Goal: Find specific page/section: Find specific page/section

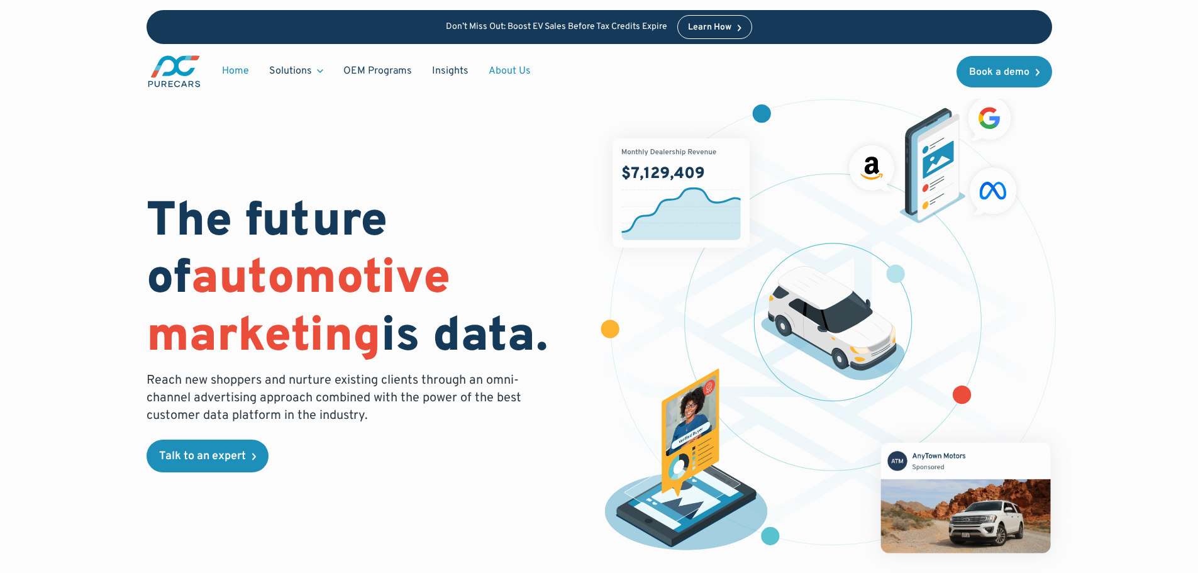
click at [503, 74] on link "About Us" at bounding box center [510, 71] width 62 height 24
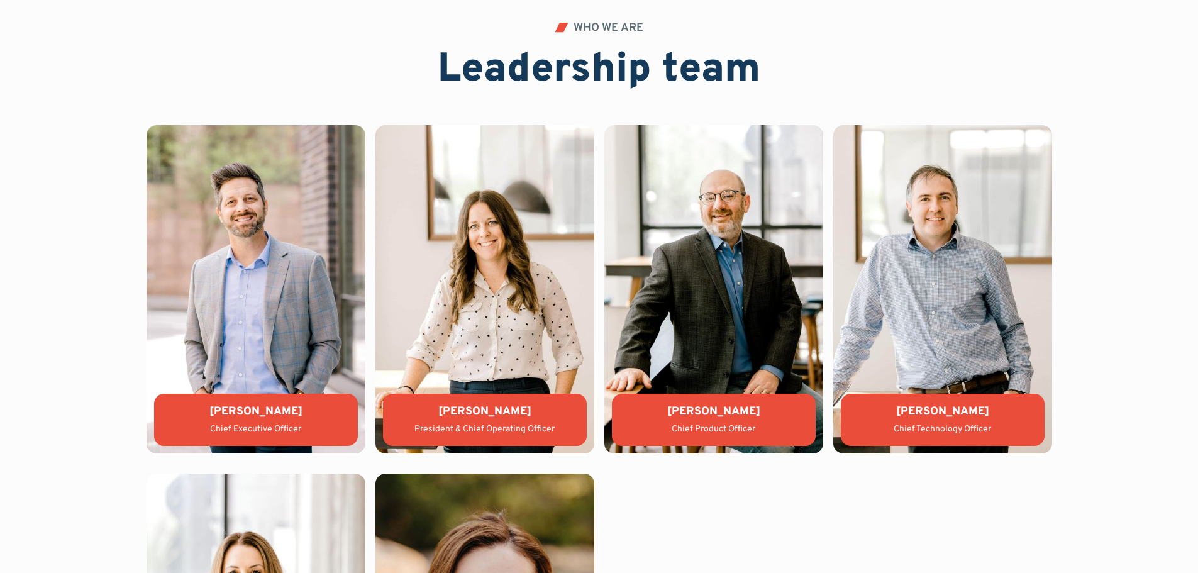
scroll to position [2768, 0]
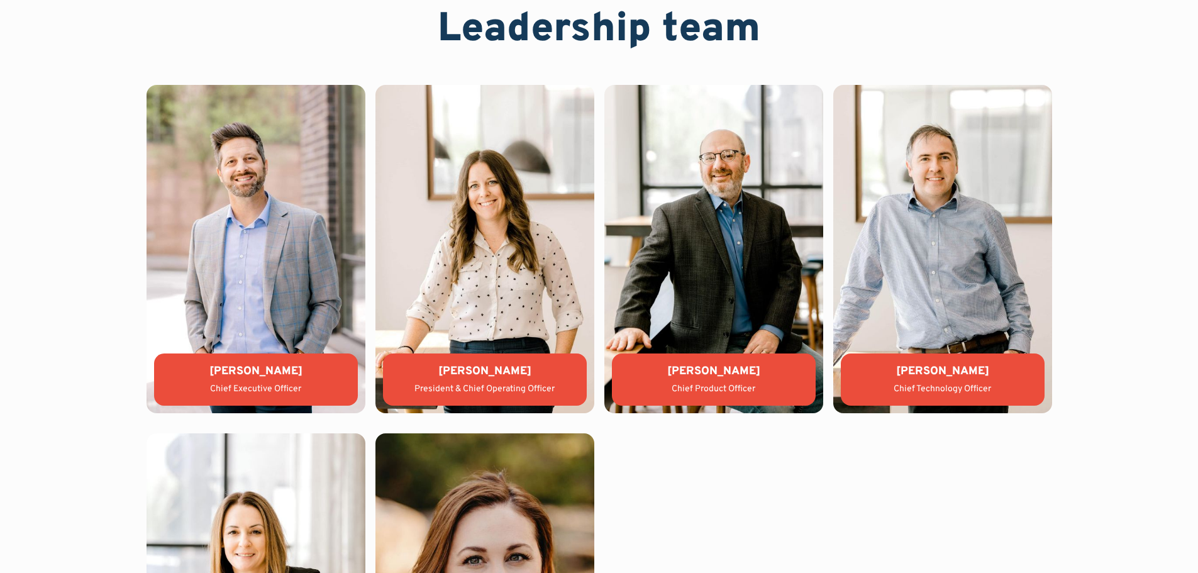
click at [500, 249] on img at bounding box center [485, 249] width 219 height 328
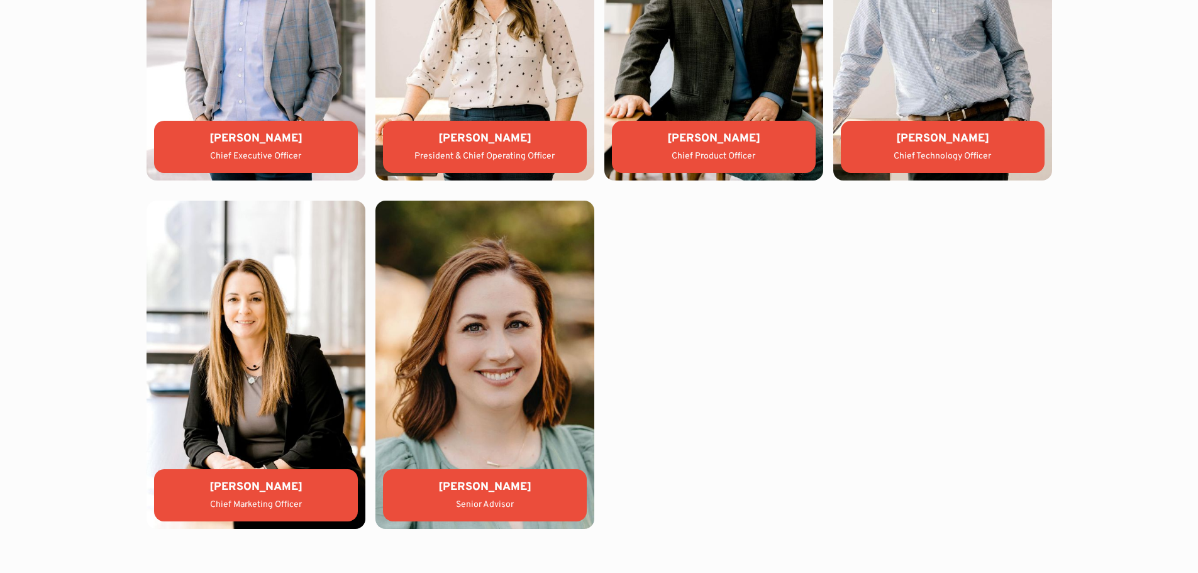
scroll to position [3019, 0]
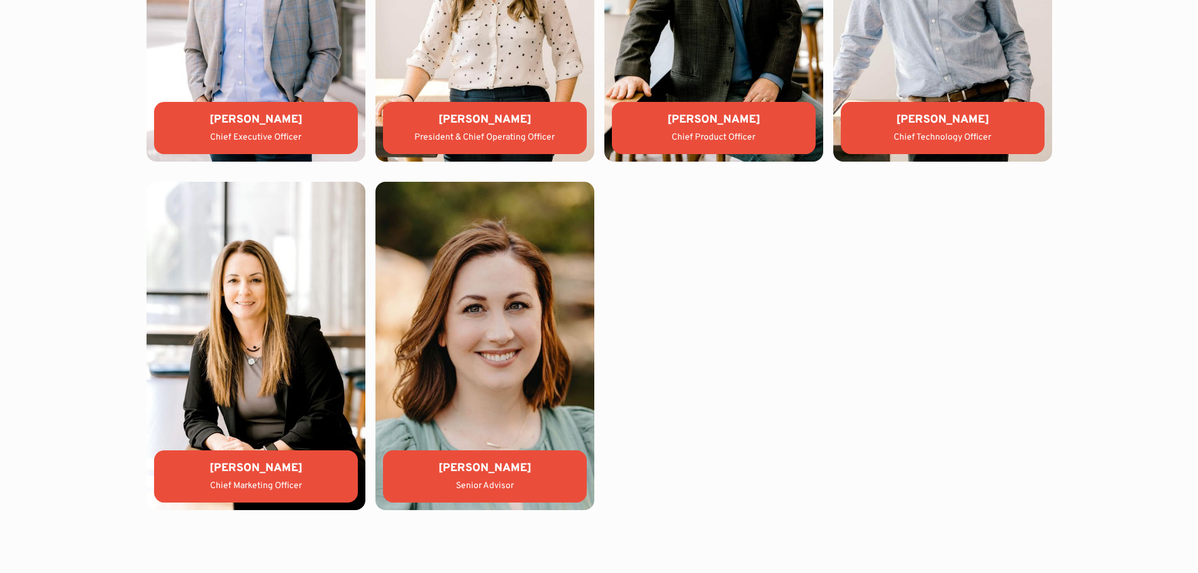
click at [499, 128] on div "[PERSON_NAME]" at bounding box center [485, 120] width 184 height 16
click at [498, 133] on div "President & Chief Operating Officer" at bounding box center [485, 137] width 184 height 13
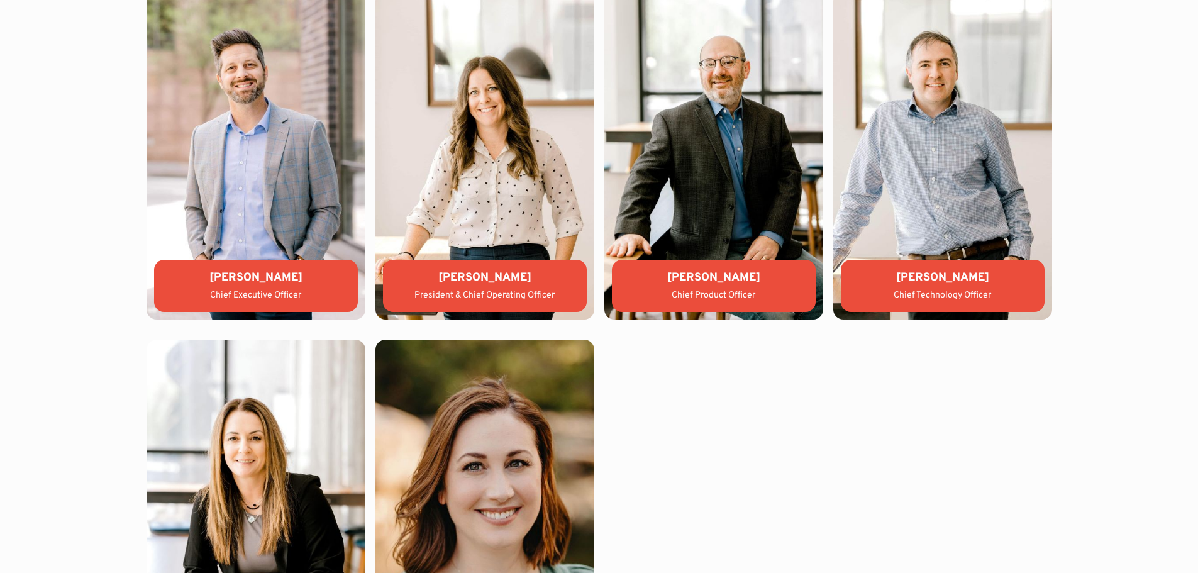
scroll to position [2831, 0]
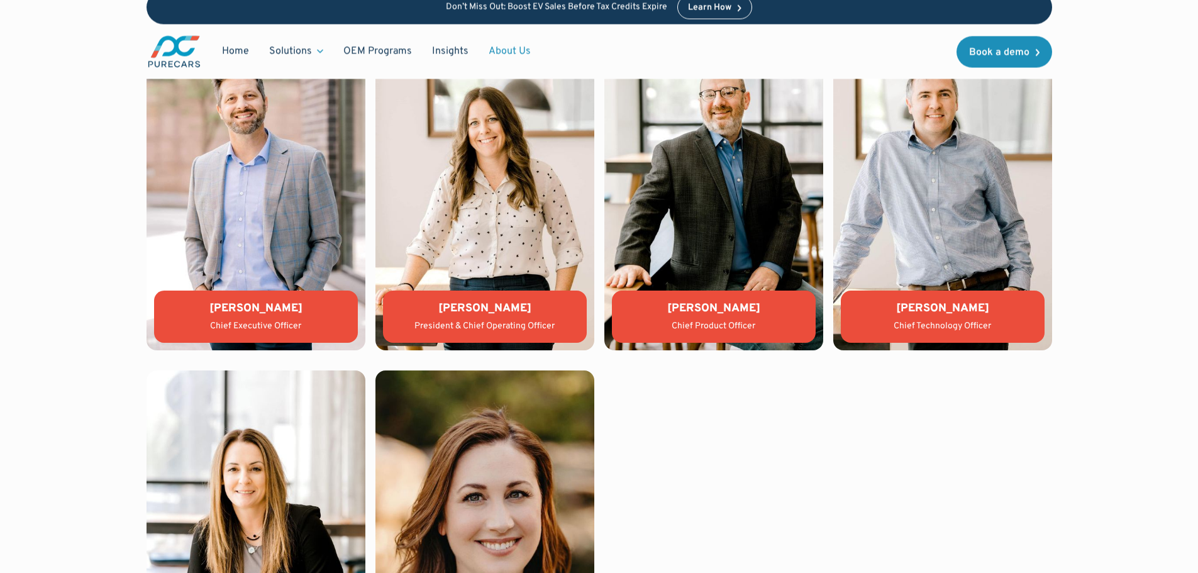
click at [499, 132] on img at bounding box center [485, 186] width 219 height 328
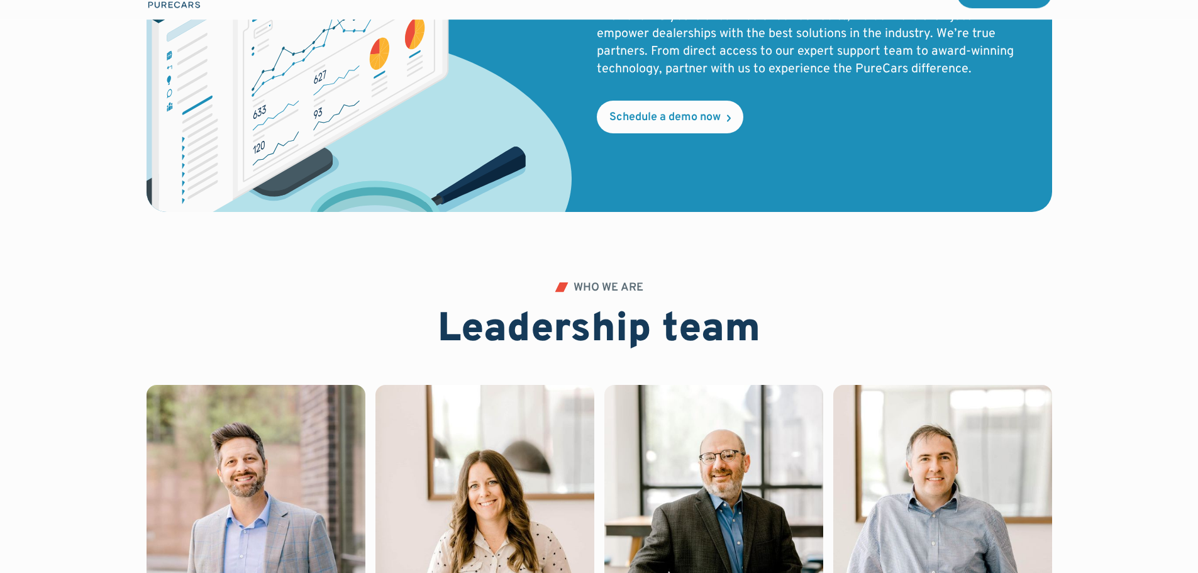
scroll to position [2705, 0]
